Goal: Check status

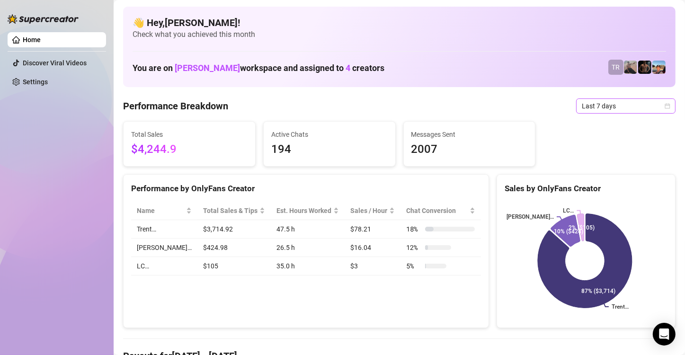
click at [604, 107] on span "Last 7 days" at bounding box center [626, 106] width 88 height 14
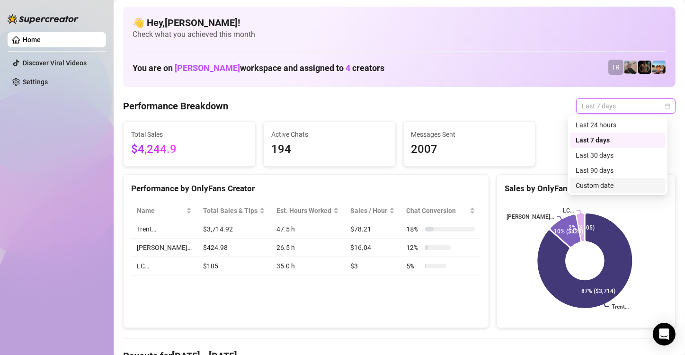
click at [588, 184] on div "Custom date" at bounding box center [618, 185] width 84 height 10
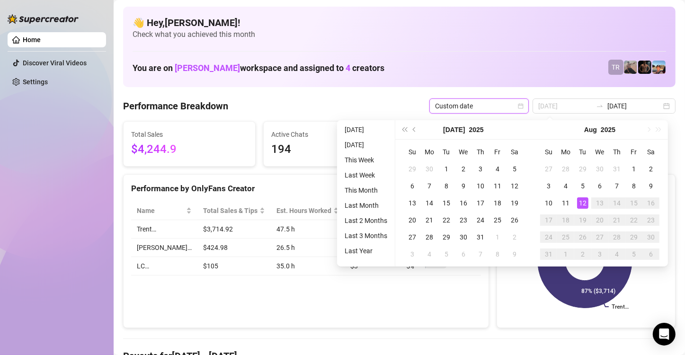
type input "[DATE]"
click at [579, 200] on div "12" at bounding box center [582, 202] width 11 height 11
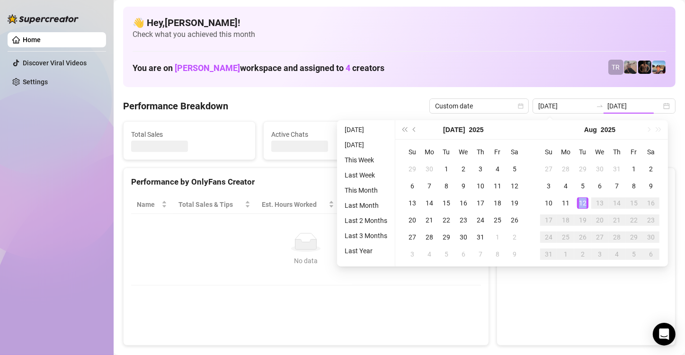
type input "[DATE]"
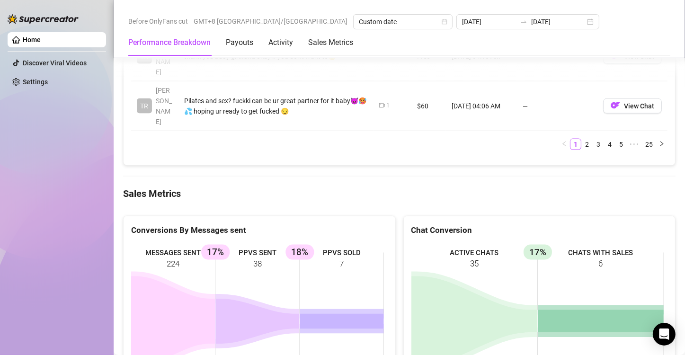
scroll to position [1373, 0]
